Goal: Use online tool/utility: Use online tool/utility

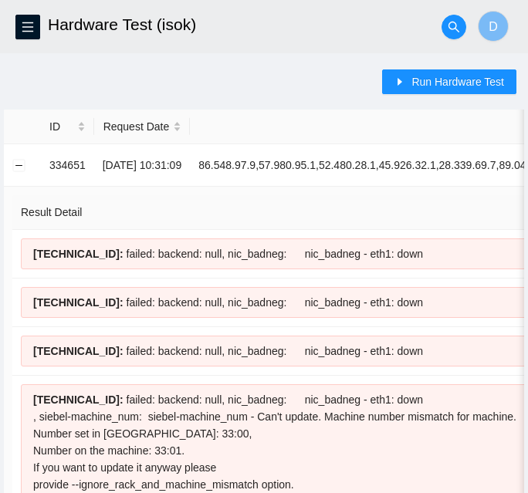
scroll to position [446, 0]
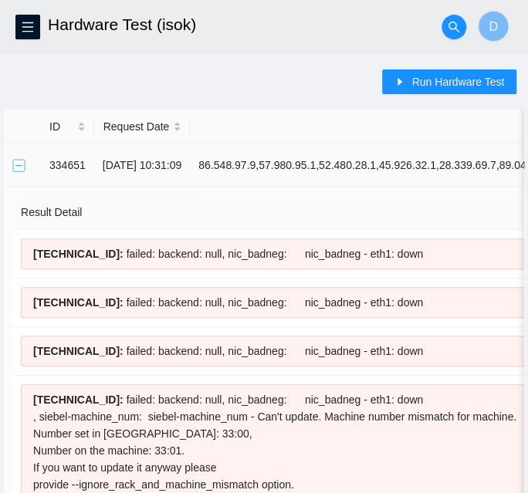
click at [17, 163] on button "Collapse row" at bounding box center [19, 165] width 12 height 12
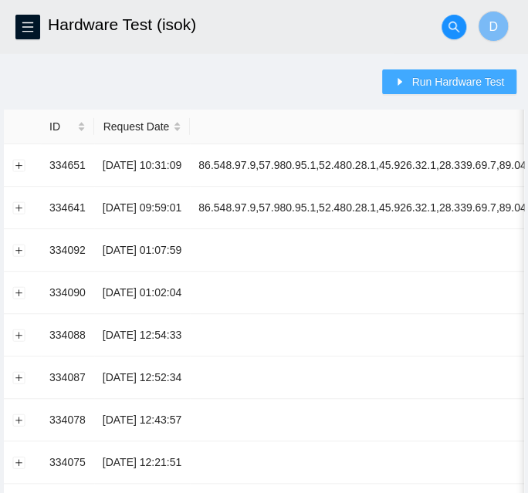
click at [421, 83] on span "Run Hardware Test" at bounding box center [457, 81] width 93 height 17
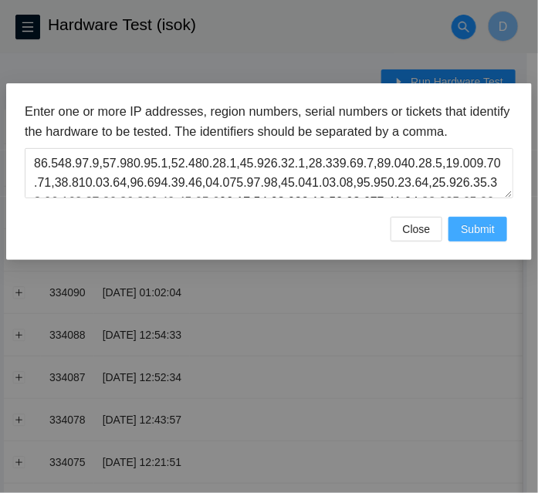
click at [479, 235] on span "Submit" at bounding box center [478, 229] width 34 height 17
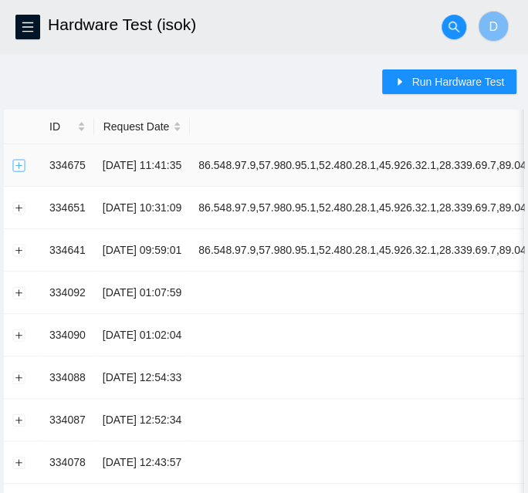
click at [20, 167] on button "Expand row" at bounding box center [19, 165] width 12 height 12
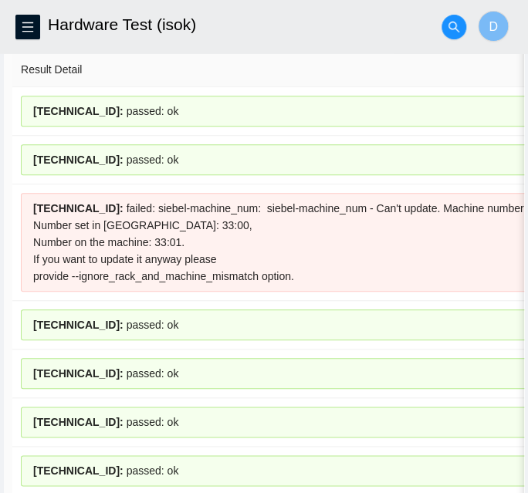
scroll to position [140, 0]
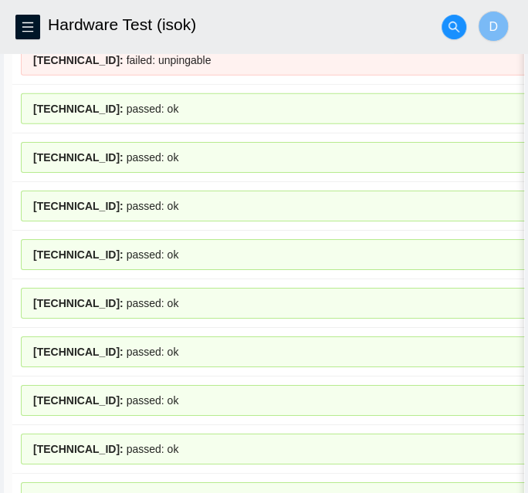
scroll to position [2384, 0]
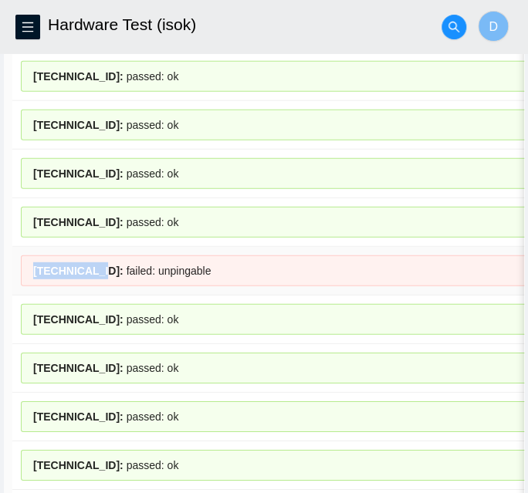
drag, startPoint x: 35, startPoint y: 241, endPoint x: 92, endPoint y: 240, distance: 57.1
click at [92, 265] on span "[TECHNICAL_ID] :" at bounding box center [78, 271] width 90 height 12
copy span "[TECHNICAL_ID]"
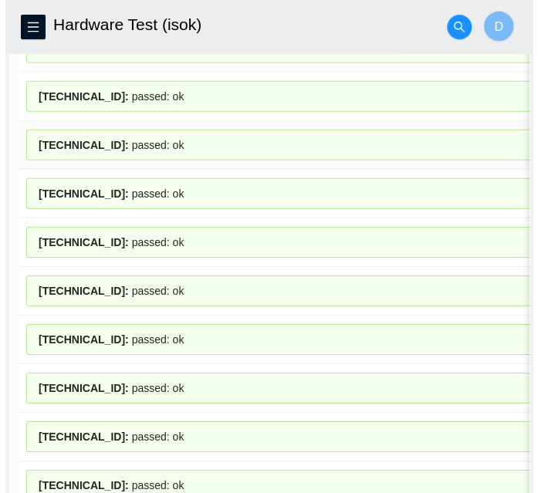
scroll to position [0, 0]
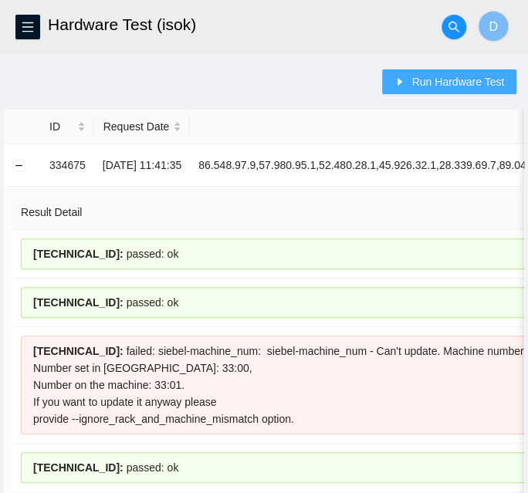
click at [469, 83] on span "Run Hardware Test" at bounding box center [457, 81] width 93 height 17
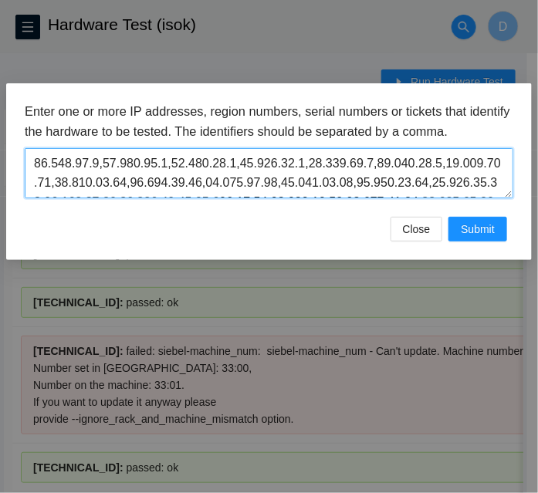
click at [473, 182] on textarea at bounding box center [269, 173] width 488 height 50
paste textarea "38"
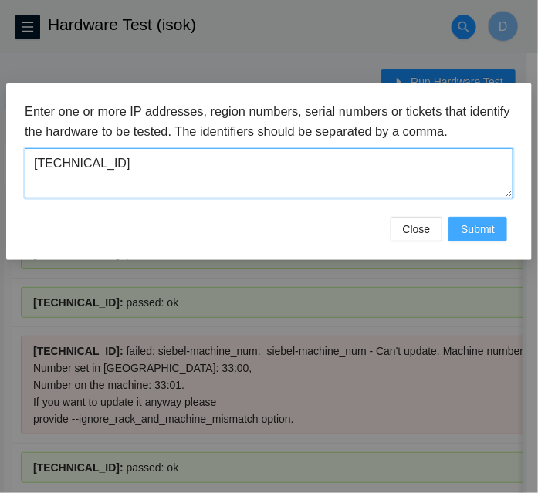
type textarea "[TECHNICAL_ID]"
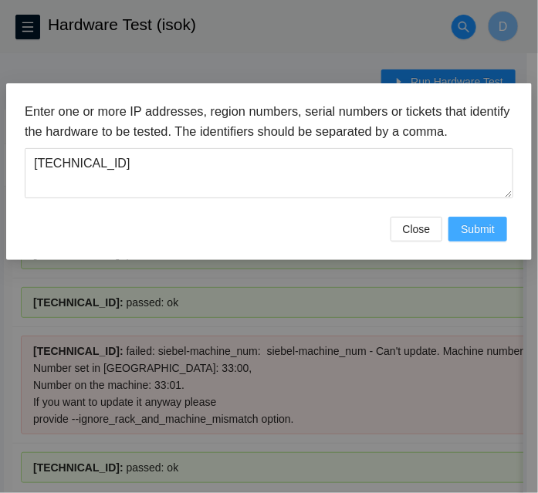
click at [478, 228] on span "Submit" at bounding box center [478, 229] width 34 height 17
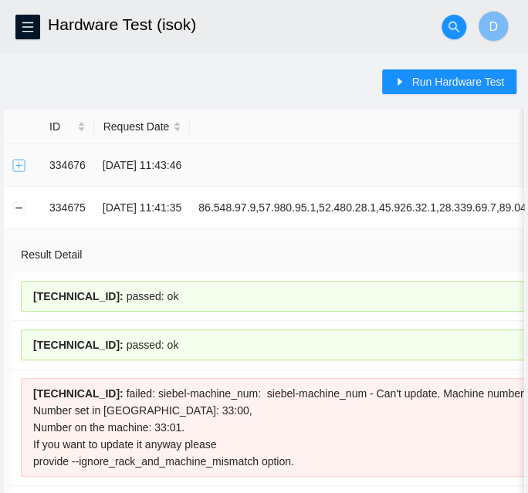
click at [21, 164] on button "Expand row" at bounding box center [19, 165] width 12 height 12
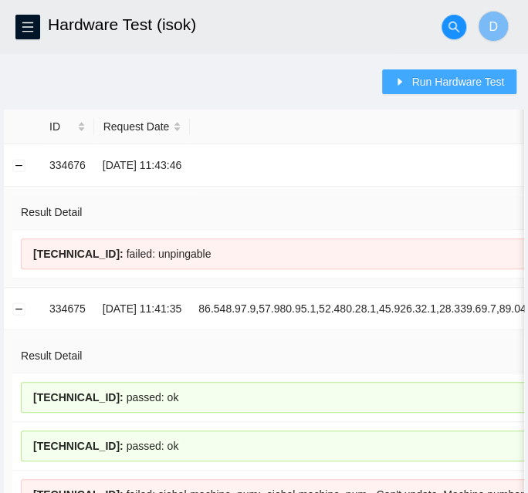
click at [405, 79] on icon "caret-right" at bounding box center [399, 81] width 11 height 11
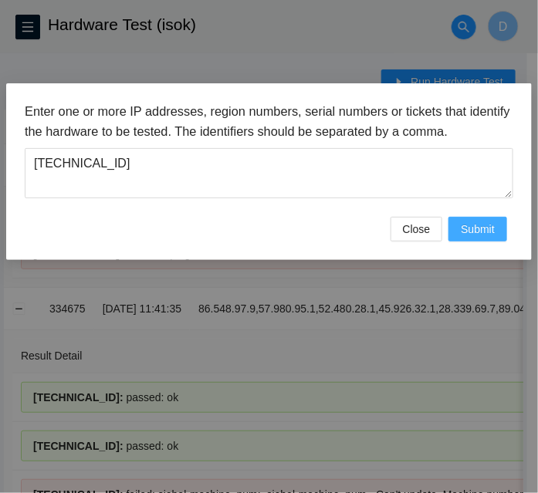
click at [476, 228] on span "Submit" at bounding box center [478, 229] width 34 height 17
